Goal: Task Accomplishment & Management: Complete application form

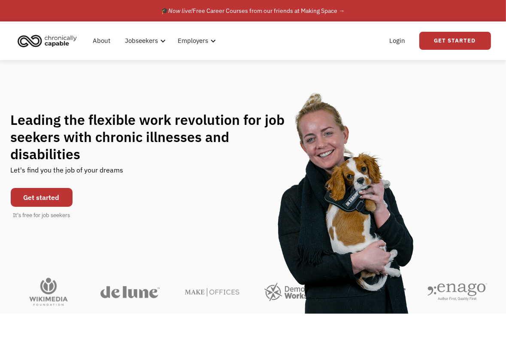
click at [27, 191] on link "Get started" at bounding box center [42, 197] width 62 height 19
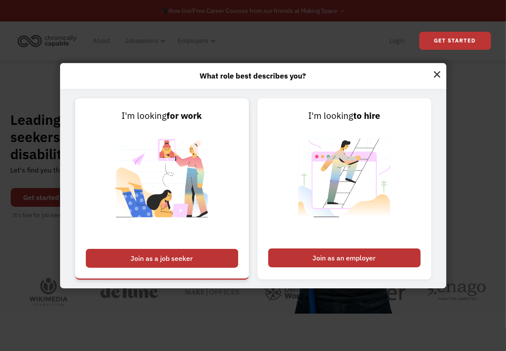
drag, startPoint x: 197, startPoint y: 255, endPoint x: 161, endPoint y: 258, distance: 35.8
click at [161, 258] on div "Join as a job seeker" at bounding box center [162, 258] width 152 height 19
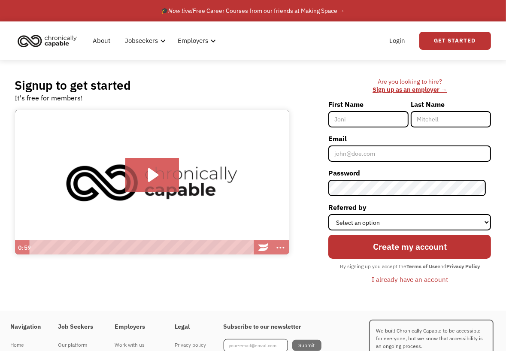
click at [388, 112] on input "First Name" at bounding box center [368, 119] width 80 height 16
type input "Madison"
type input "Bejarano"
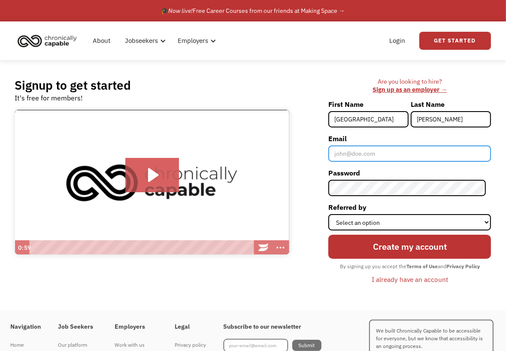
click at [406, 154] on input "Email" at bounding box center [409, 154] width 163 height 16
type input "[EMAIL_ADDRESS][DOMAIN_NAME]"
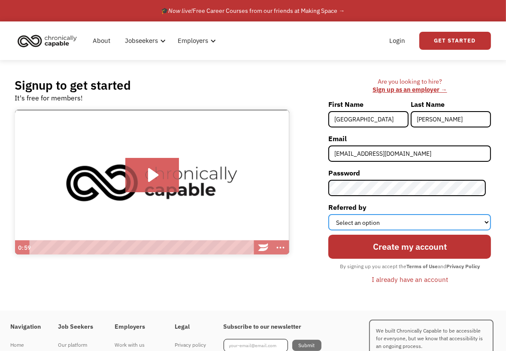
click at [414, 218] on select "Select an option Instagram Facebook Twitter Search Engine News Article Word of …" at bounding box center [409, 222] width 163 height 16
select select "Other"
click at [334, 214] on select "Select an option Instagram Facebook Twitter Search Engine News Article Word of …" at bounding box center [409, 222] width 163 height 16
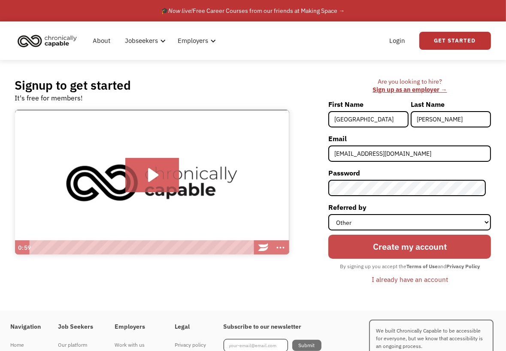
click at [439, 241] on input "Create my account" at bounding box center [409, 247] width 163 height 24
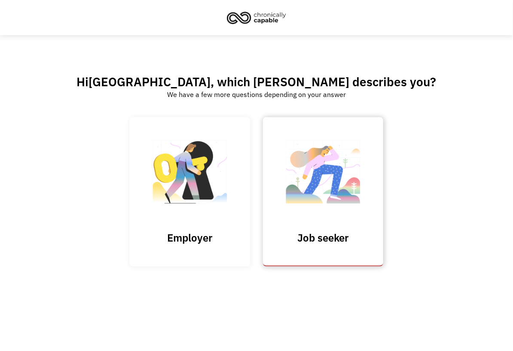
click at [277, 201] on link "Job seeker" at bounding box center [323, 191] width 120 height 149
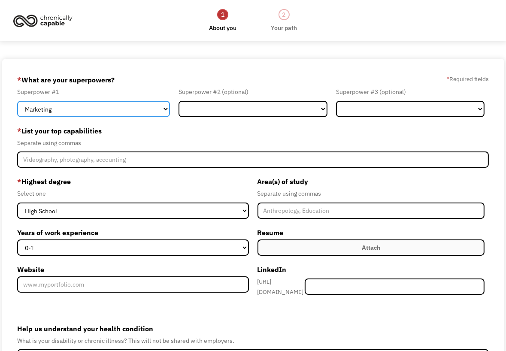
click at [146, 108] on select "Marketing Human Resources Finance Technology Operations Sales Industrial & Manu…" at bounding box center [93, 109] width 153 height 16
select select "Customer Service"
click at [17, 101] on select "Marketing Human Resources Finance Technology Operations Sales Industrial & Manu…" at bounding box center [93, 109] width 153 height 16
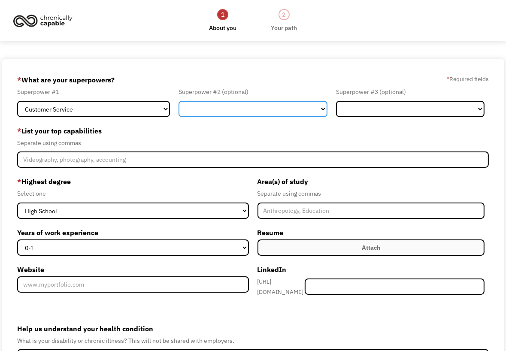
click at [223, 114] on select "Marketing Human Resources Finance Technology Operations Sales Industrial & Manu…" at bounding box center [253, 109] width 149 height 16
select select "Healthcare"
click at [179, 101] on select "Marketing Human Resources Finance Technology Operations Sales Industrial & Manu…" at bounding box center [253, 109] width 149 height 16
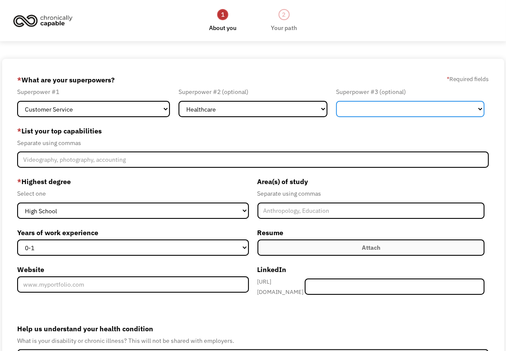
click at [441, 107] on select "Marketing Human Resources Finance Technology Operations Sales Industrial & Manu…" at bounding box center [410, 109] width 149 height 16
select select "Other"
click at [336, 101] on select "Marketing Human Resources Finance Technology Operations Sales Industrial & Manu…" at bounding box center [410, 109] width 149 height 16
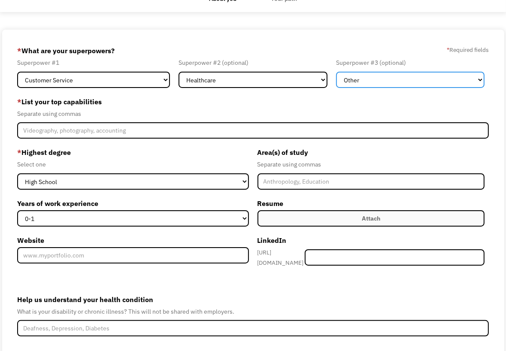
scroll to position [29, 0]
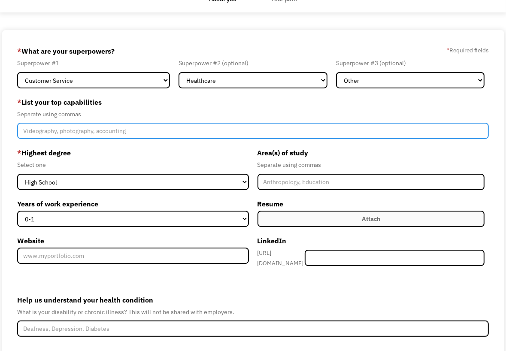
click at [150, 126] on input "Member-Create-Step1" at bounding box center [253, 131] width 472 height 16
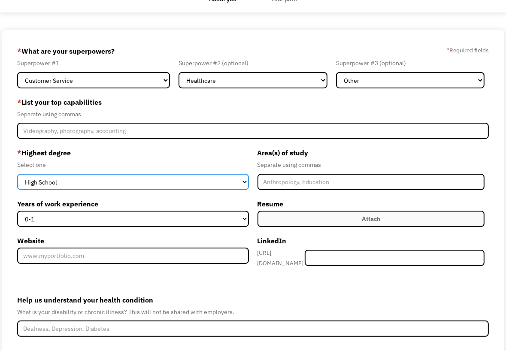
click at [122, 184] on select "High School Associates Bachelors Master's PhD" at bounding box center [133, 182] width 232 height 16
select select "bachelors"
click at [17, 174] on select "High School Associates Bachelors Master's PhD" at bounding box center [133, 182] width 232 height 16
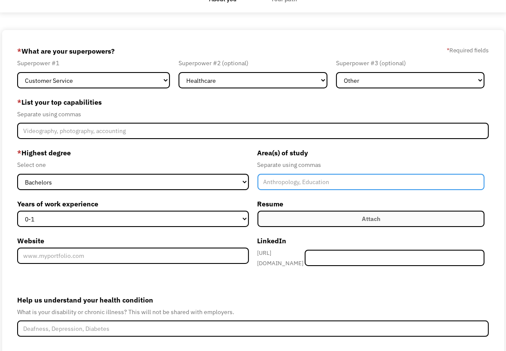
click at [283, 183] on input "Member-Create-Step1" at bounding box center [372, 182] width 228 height 16
type input "Sociology"
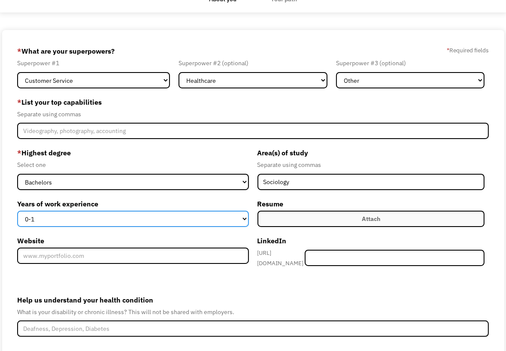
click at [225, 221] on select "0-1 2-4 5-10 11-15 15+" at bounding box center [133, 219] width 232 height 16
select select "11-15"
click at [17, 211] on select "0-1 2-4 5-10 11-15 15+" at bounding box center [133, 219] width 232 height 16
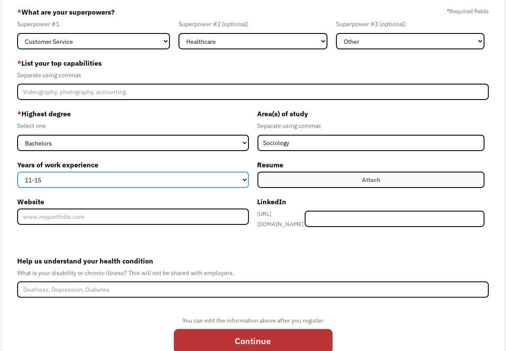
scroll to position [91, 0]
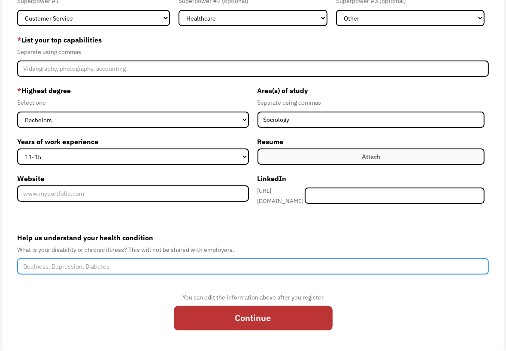
click at [240, 258] on input "Help us understand your health condition" at bounding box center [253, 266] width 472 height 16
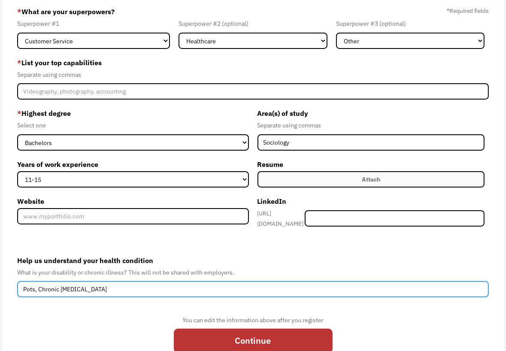
type input "Pots, Chronic Migraines"
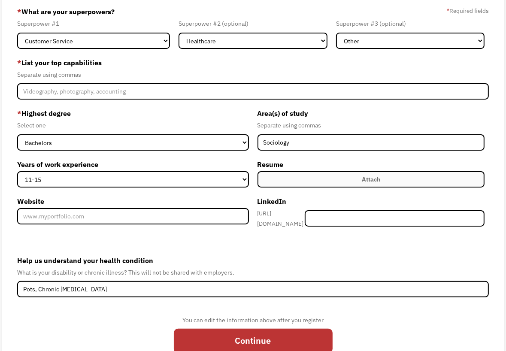
click at [307, 177] on label "Attach" at bounding box center [372, 179] width 228 height 16
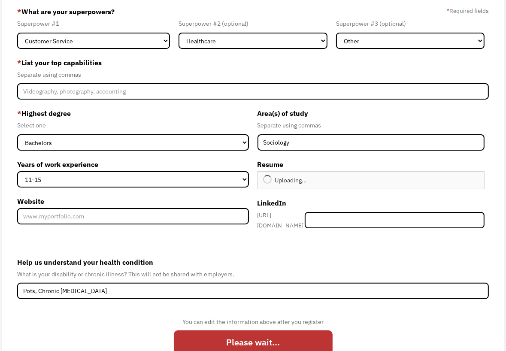
type input "Continue"
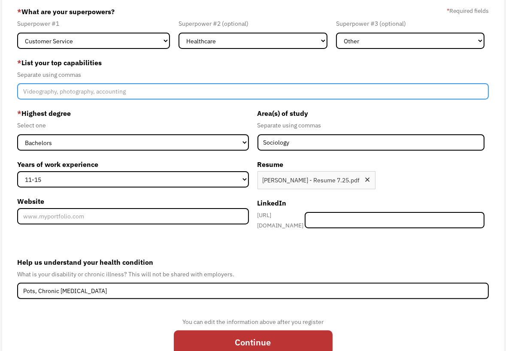
click at [164, 94] on input "Member-Create-Step1" at bounding box center [253, 91] width 472 height 16
type input "P"
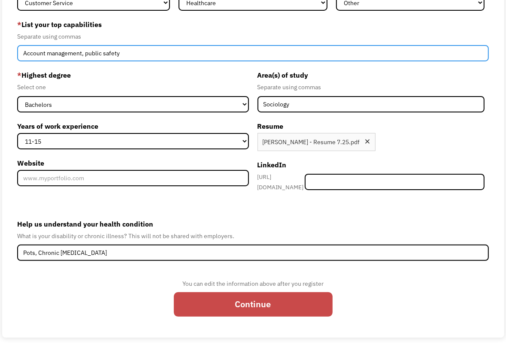
type input "Account management, public safety"
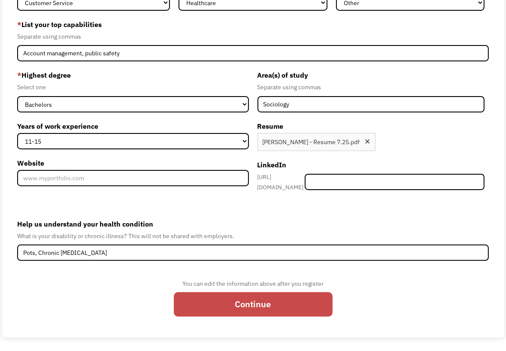
click at [249, 293] on input "Continue" at bounding box center [253, 304] width 159 height 24
type input "Please wait..."
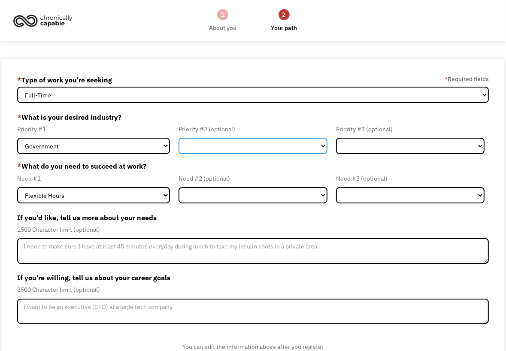
click at [238, 147] on select "Government Finance & Insurance Health & Social Care Tech & Engineering Creative…" at bounding box center [253, 146] width 149 height 16
select select "Administrative"
click at [179, 138] on select "Government Finance & Insurance Health & Social Care Tech & Engineering Creative…" at bounding box center [253, 146] width 149 height 16
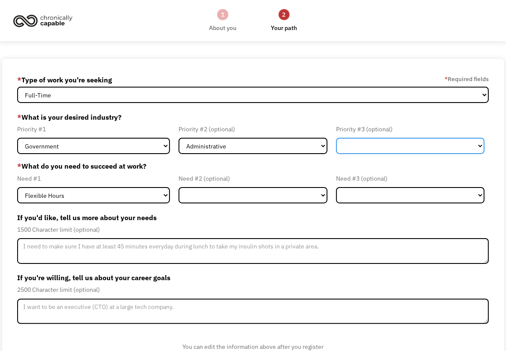
click at [393, 148] on select "Government Finance & Insurance Health & Social Care Tech & Engineering Creative…" at bounding box center [410, 146] width 149 height 16
select select "Health & Social Care"
click at [336, 138] on select "Government Finance & Insurance Health & Social Care Tech & Engineering Creative…" at bounding box center [410, 146] width 149 height 16
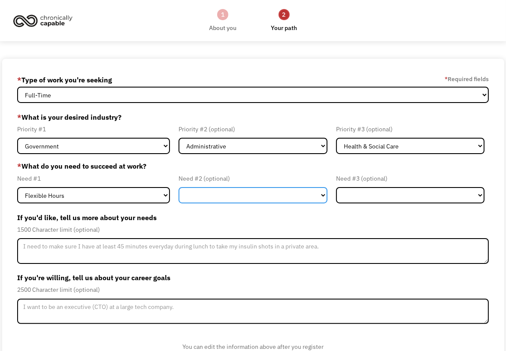
click at [221, 203] on select "Flexible Hours Remote Work Service Animal On-site Accommodations Visual Support…" at bounding box center [253, 195] width 149 height 16
select select "Remote Work"
click at [179, 187] on select "Flexible Hours Remote Work Service Animal On-site Accommodations Visual Support…" at bounding box center [253, 195] width 149 height 16
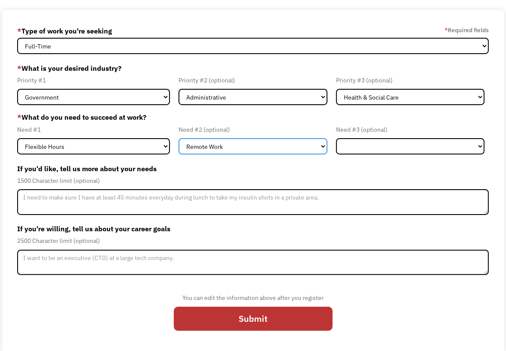
scroll to position [49, 0]
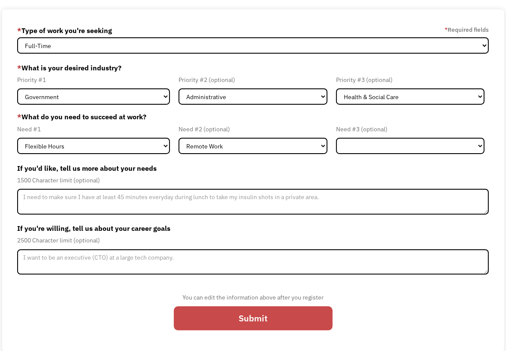
click at [269, 313] on input "Submit" at bounding box center [253, 319] width 159 height 24
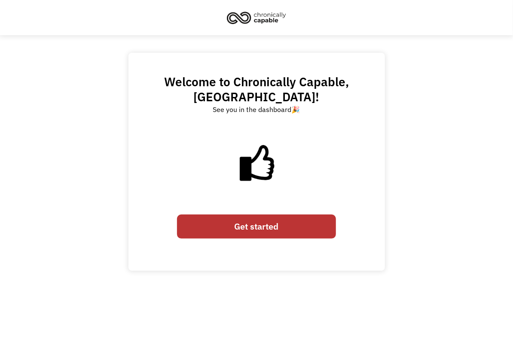
drag, startPoint x: 296, startPoint y: 213, endPoint x: 272, endPoint y: 210, distance: 24.2
click at [272, 215] on link "Get started" at bounding box center [256, 227] width 159 height 24
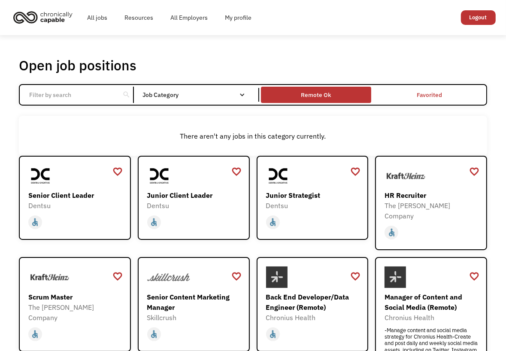
click at [297, 94] on div "Remote Ok" at bounding box center [316, 95] width 110 height 12
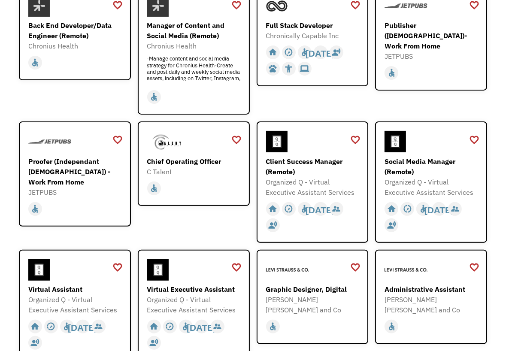
scroll to position [173, 0]
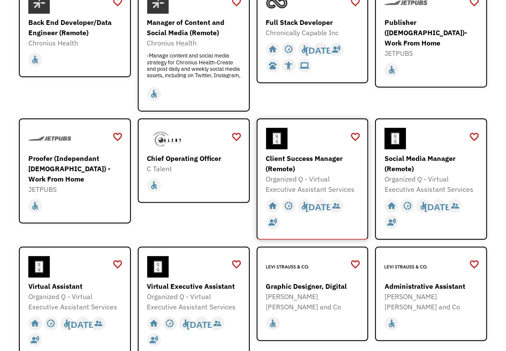
drag, startPoint x: 316, startPoint y: 162, endPoint x: 301, endPoint y: 146, distance: 22.2
click at [301, 146] on div at bounding box center [313, 138] width 95 height 21
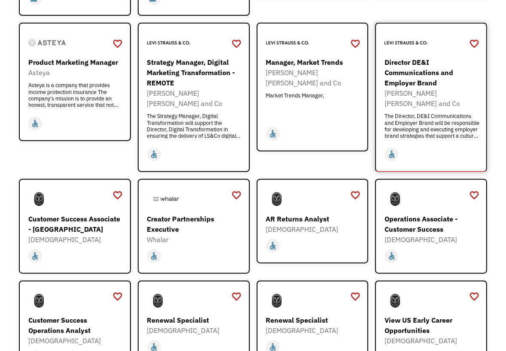
scroll to position [592, 0]
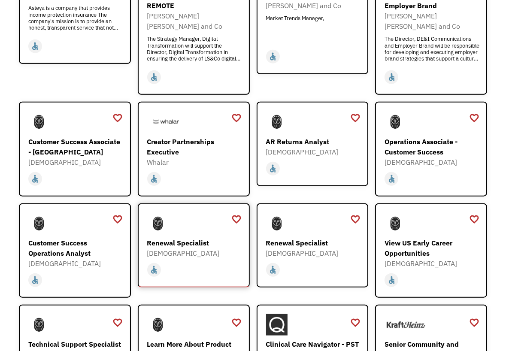
drag, startPoint x: 176, startPoint y: 197, endPoint x: 171, endPoint y: 202, distance: 7.0
click at [171, 238] on div "Renewal Specialist" at bounding box center [194, 243] width 95 height 10
drag, startPoint x: 99, startPoint y: 108, endPoint x: 88, endPoint y: 96, distance: 16.1
click at [88, 137] on div "Customer Success Associate - [GEOGRAPHIC_DATA]" at bounding box center [75, 147] width 95 height 21
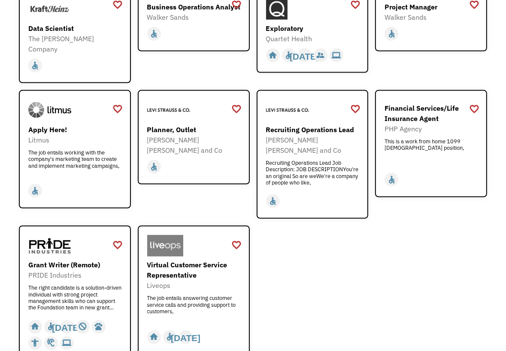
scroll to position [1087, 0]
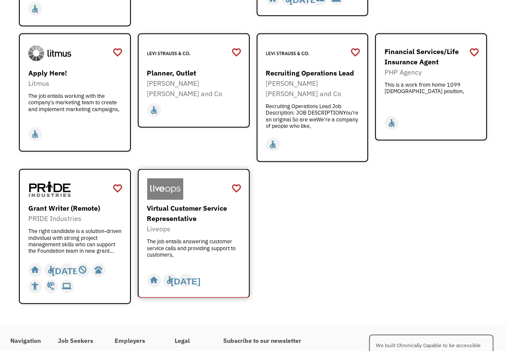
click at [203, 204] on div "Virtual Customer Service Representative" at bounding box center [194, 214] width 95 height 21
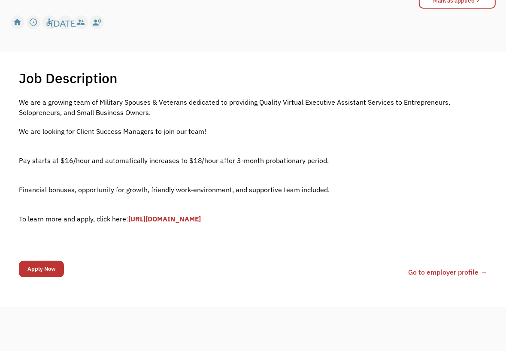
scroll to position [124, 0]
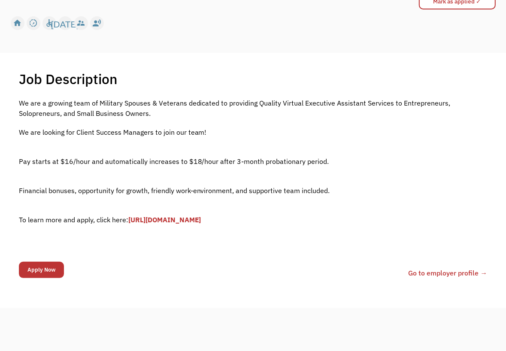
click at [167, 219] on link "[URL][DOMAIN_NAME]" at bounding box center [164, 220] width 73 height 9
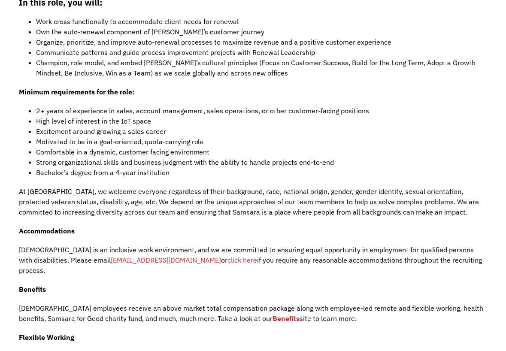
scroll to position [802, 0]
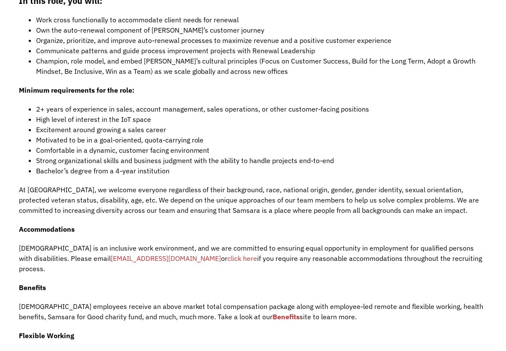
click at [171, 202] on div "At [GEOGRAPHIC_DATA], we welcome everyone regardless of their background, race,…" at bounding box center [253, 327] width 469 height 285
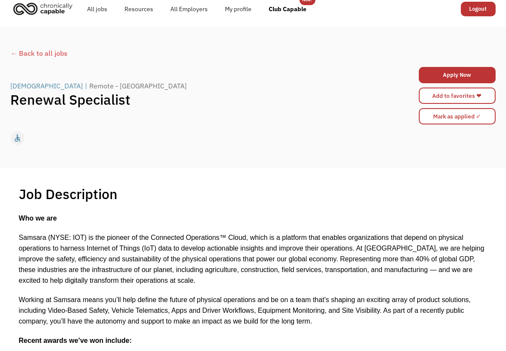
scroll to position [0, 0]
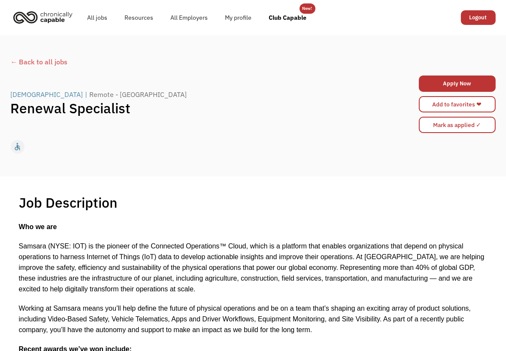
click at [460, 112] on div "Add to favorites ❤" at bounding box center [457, 104] width 77 height 21
click at [456, 103] on link "Add to favorites ❤" at bounding box center [457, 104] width 77 height 16
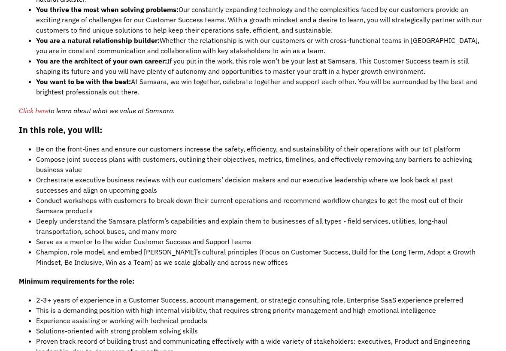
scroll to position [613, 0]
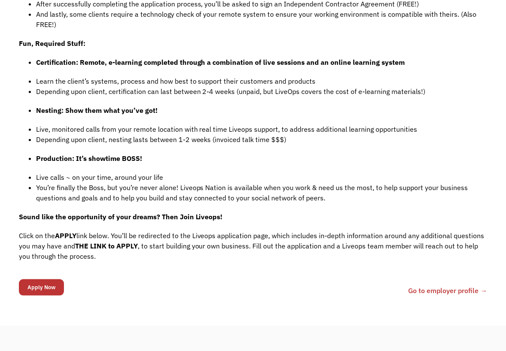
scroll to position [675, 0]
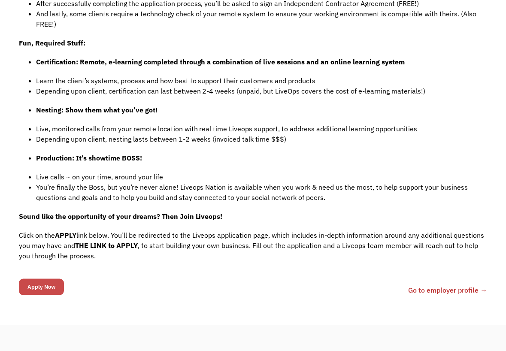
click at [41, 279] on input "Apply Now" at bounding box center [41, 287] width 45 height 16
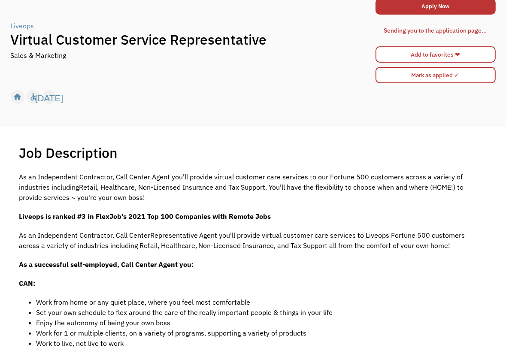
scroll to position [0, 0]
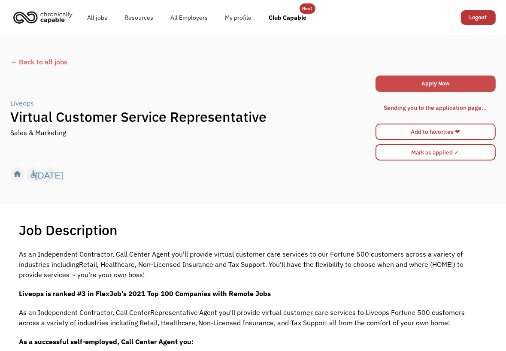
click at [447, 81] on link "Apply Now" at bounding box center [436, 84] width 120 height 16
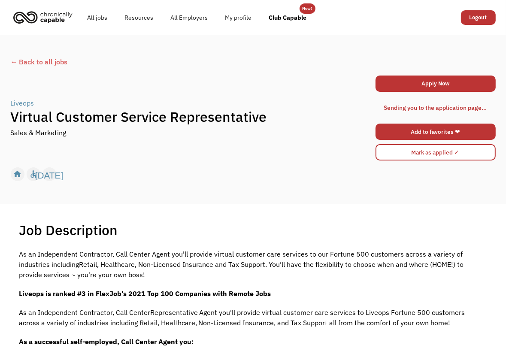
click at [425, 134] on link "Add to favorites ❤" at bounding box center [436, 132] width 120 height 16
